Goal: Information Seeking & Learning: Learn about a topic

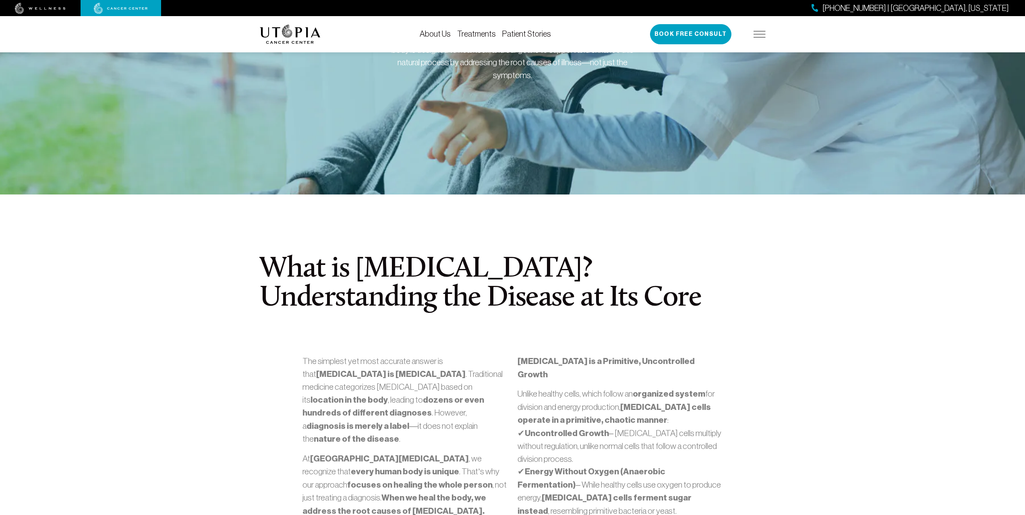
scroll to position [40, 0]
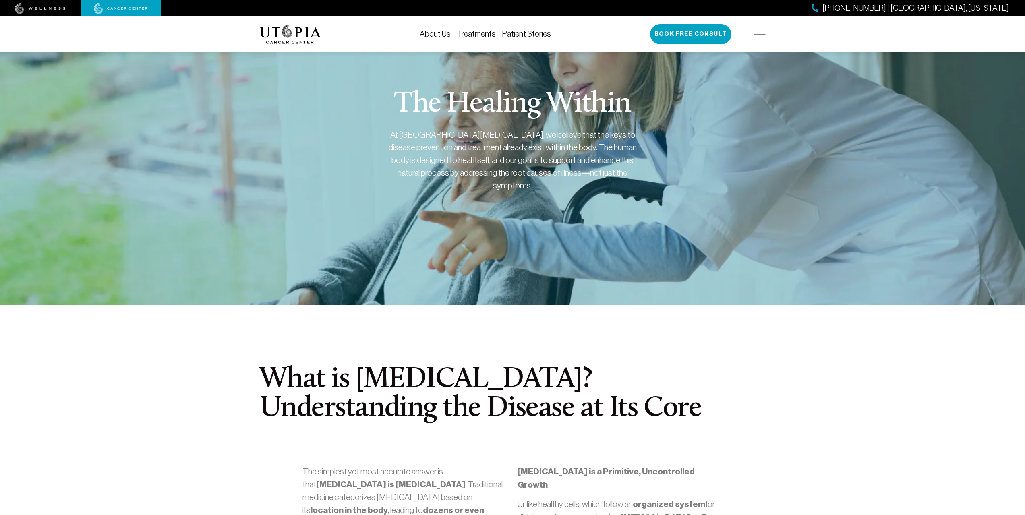
click at [476, 33] on link "Treatments" at bounding box center [476, 33] width 39 height 9
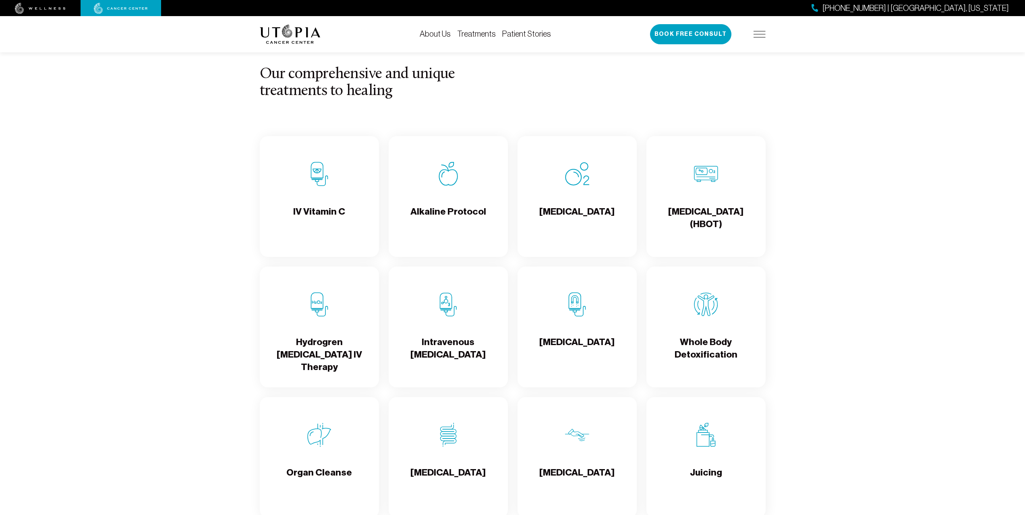
scroll to position [846, 0]
click at [437, 215] on h4 "Alkaline Protocol" at bounding box center [449, 218] width 76 height 26
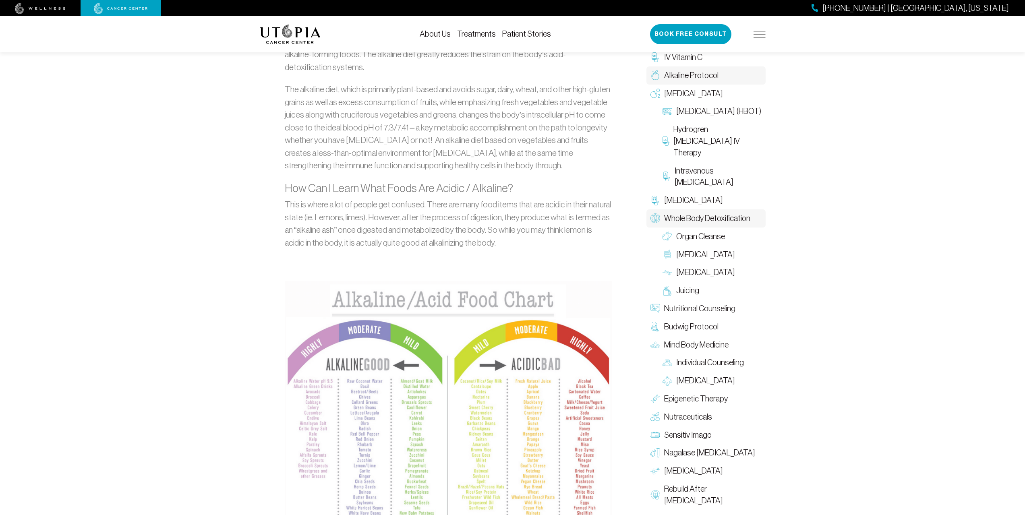
scroll to position [524, 0]
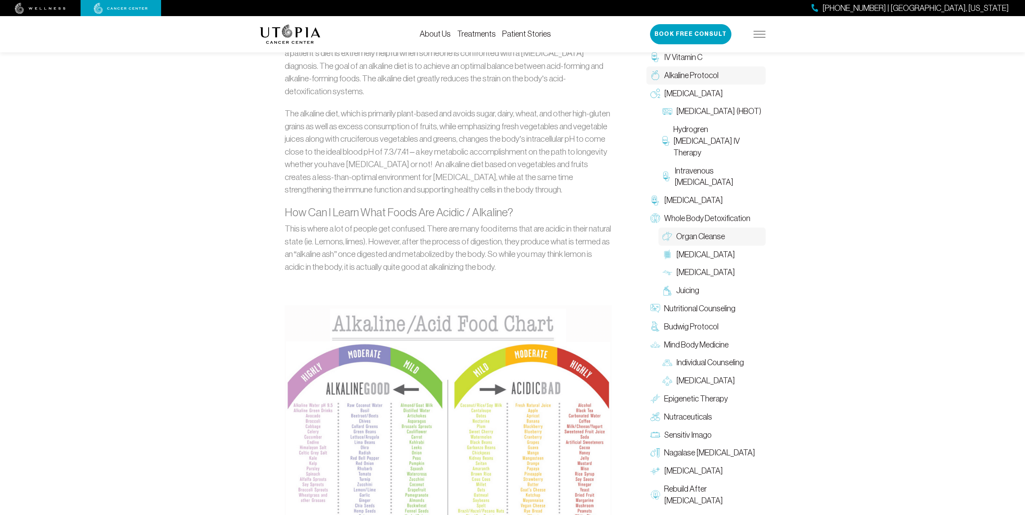
click at [691, 235] on span "Organ Cleanse" at bounding box center [700, 237] width 49 height 12
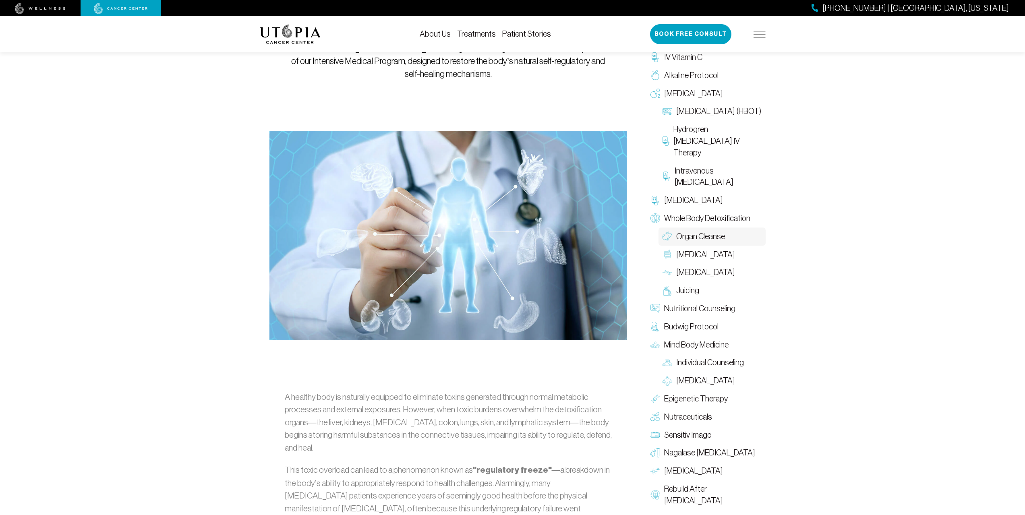
scroll to position [104, 0]
